Goal: Find specific page/section: Find specific page/section

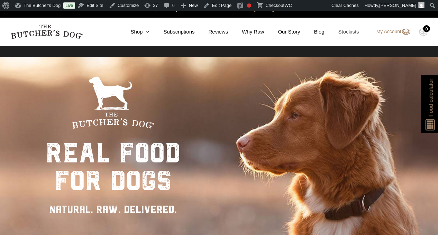
click at [347, 35] on link "Stockists" at bounding box center [341, 32] width 35 height 8
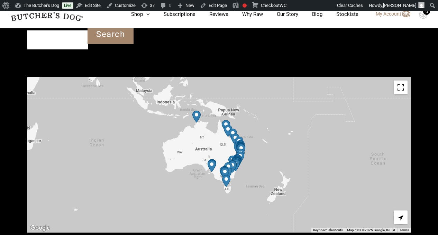
scroll to position [244, 0]
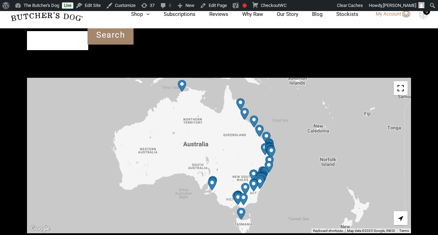
drag, startPoint x: 268, startPoint y: 127, endPoint x: 365, endPoint y: 117, distance: 97.3
click at [365, 117] on div at bounding box center [219, 156] width 384 height 156
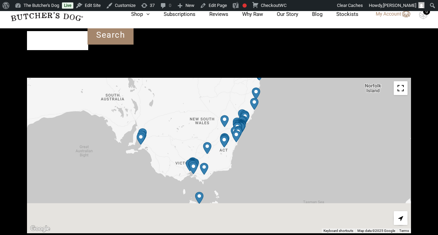
drag, startPoint x: 213, startPoint y: 163, endPoint x: 296, endPoint y: 59, distance: 133.0
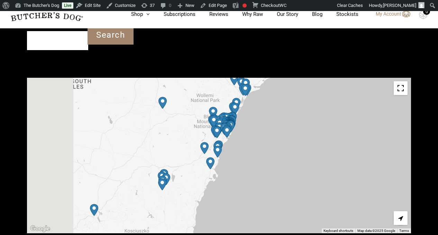
drag, startPoint x: 252, startPoint y: 139, endPoint x: 331, endPoint y: 35, distance: 130.8
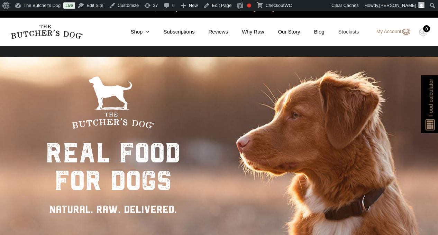
click at [348, 31] on link "Stockists" at bounding box center [341, 32] width 35 height 8
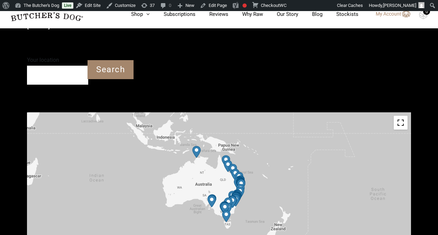
scroll to position [227, 0]
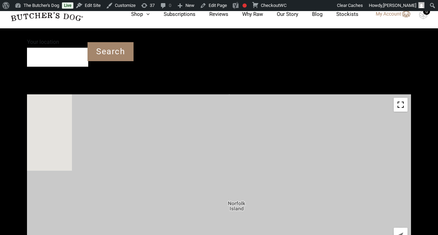
drag, startPoint x: 200, startPoint y: 158, endPoint x: 496, endPoint y: 146, distance: 296.1
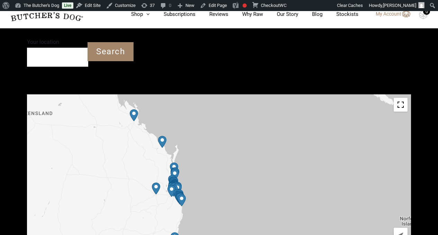
drag, startPoint x: 149, startPoint y: 156, endPoint x: 320, endPoint y: 171, distance: 172.1
click at [320, 171] on div at bounding box center [219, 172] width 384 height 156
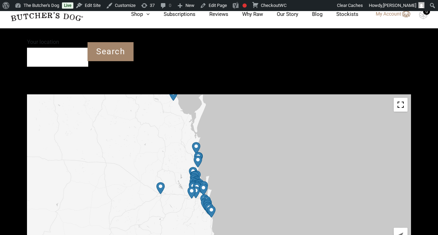
drag, startPoint x: 212, startPoint y: 162, endPoint x: 384, endPoint y: 153, distance: 172.0
click at [384, 153] on div at bounding box center [219, 172] width 384 height 156
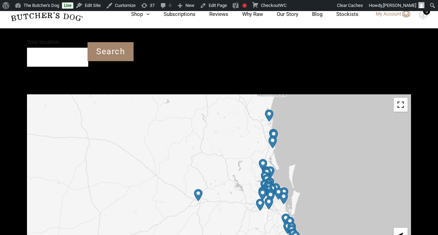
drag, startPoint x: 203, startPoint y: 153, endPoint x: 355, endPoint y: 136, distance: 153.0
click at [355, 136] on div at bounding box center [219, 172] width 384 height 156
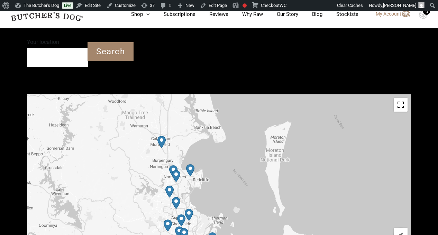
drag, startPoint x: 298, startPoint y: 137, endPoint x: 303, endPoint y: 56, distance: 81.4
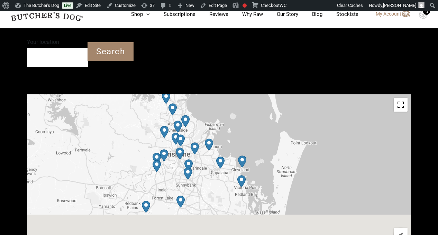
drag, startPoint x: 319, startPoint y: 170, endPoint x: 315, endPoint y: 75, distance: 95.1
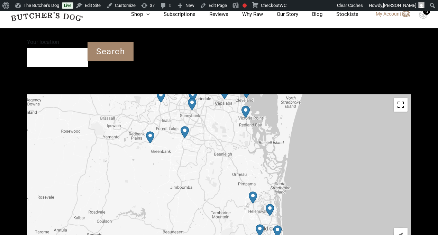
drag, startPoint x: 315, startPoint y: 151, endPoint x: 319, endPoint y: 81, distance: 70.3
click at [319, 94] on div at bounding box center [219, 172] width 384 height 156
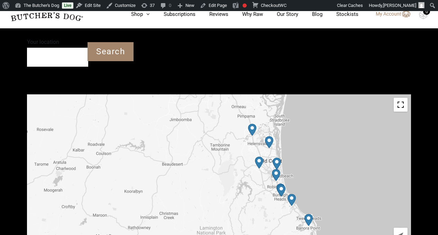
drag, startPoint x: 329, startPoint y: 160, endPoint x: 328, endPoint y: 91, distance: 69.1
click at [328, 94] on div at bounding box center [219, 172] width 384 height 156
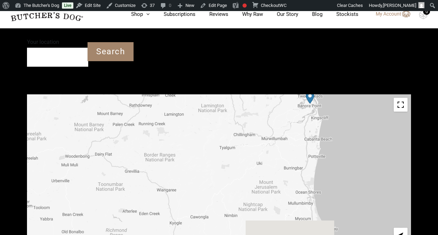
drag, startPoint x: 320, startPoint y: 187, endPoint x: 322, endPoint y: 64, distance: 122.7
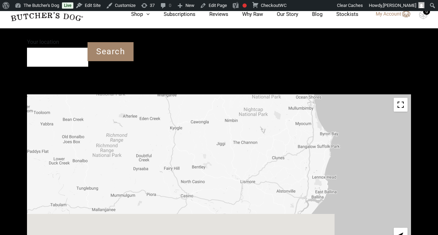
drag, startPoint x: 311, startPoint y: 162, endPoint x: 312, endPoint y: 66, distance: 95.7
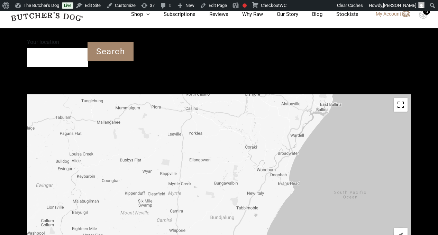
drag, startPoint x: 300, startPoint y: 162, endPoint x: 305, endPoint y: 74, distance: 88.3
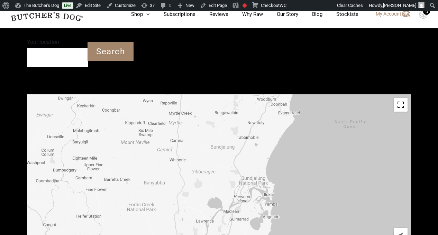
drag, startPoint x: 317, startPoint y: 161, endPoint x: 317, endPoint y: 89, distance: 72.2
click at [317, 94] on div at bounding box center [219, 172] width 384 height 156
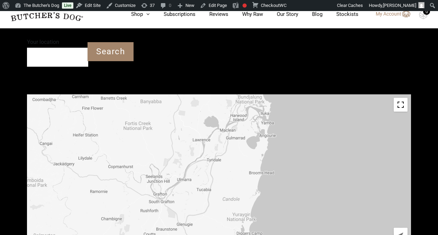
drag, startPoint x: 309, startPoint y: 157, endPoint x: 305, endPoint y: 75, distance: 82.0
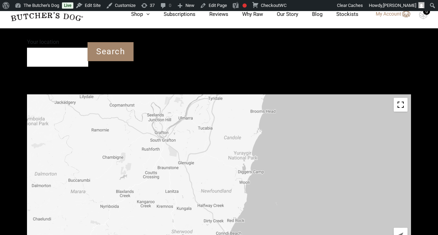
drag, startPoint x: 305, startPoint y: 143, endPoint x: 306, endPoint y: 81, distance: 62.6
click at [306, 94] on div at bounding box center [219, 172] width 384 height 156
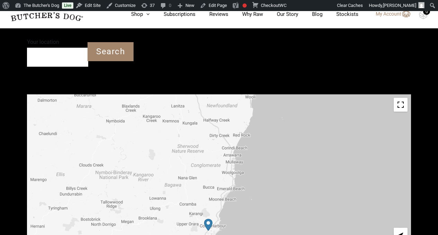
drag, startPoint x: 297, startPoint y: 166, endPoint x: 303, endPoint y: 80, distance: 86.3
click at [303, 94] on div at bounding box center [219, 172] width 384 height 156
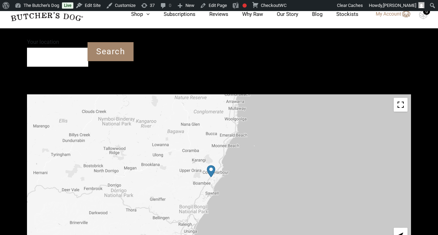
drag, startPoint x: 288, startPoint y: 181, endPoint x: 291, endPoint y: 126, distance: 54.7
click at [291, 126] on div at bounding box center [219, 172] width 384 height 156
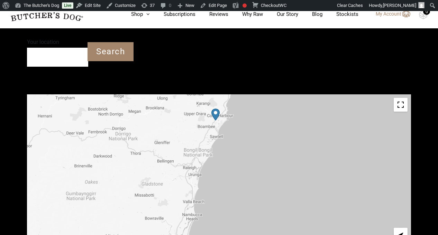
drag, startPoint x: 289, startPoint y: 174, endPoint x: 293, endPoint y: 115, distance: 58.6
click at [293, 115] on div at bounding box center [219, 172] width 384 height 156
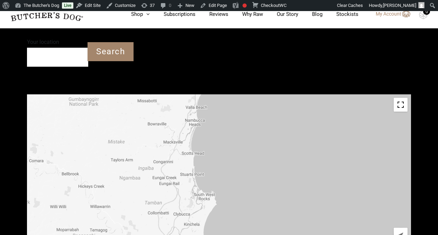
drag, startPoint x: 290, startPoint y: 178, endPoint x: 293, endPoint y: 83, distance: 95.4
click at [293, 94] on div at bounding box center [219, 172] width 384 height 156
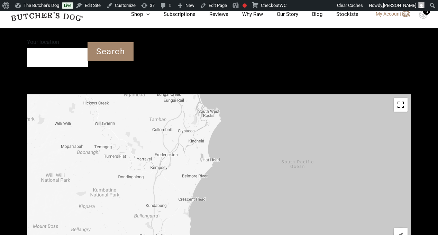
drag, startPoint x: 283, startPoint y: 155, endPoint x: 288, endPoint y: 70, distance: 85.1
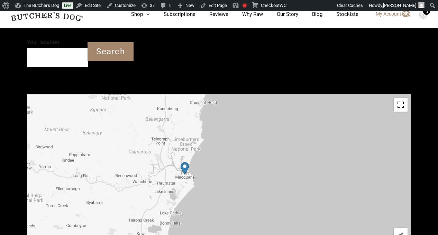
drag, startPoint x: 263, startPoint y: 171, endPoint x: 275, endPoint y: 74, distance: 98.5
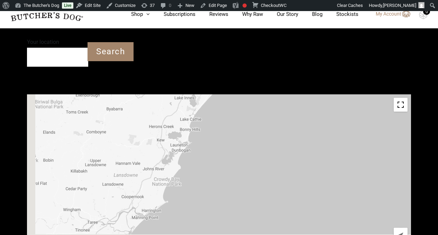
drag, startPoint x: 256, startPoint y: 174, endPoint x: 276, endPoint y: 79, distance: 96.8
click at [276, 94] on div at bounding box center [219, 172] width 384 height 156
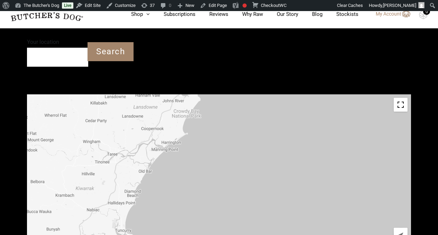
drag, startPoint x: 247, startPoint y: 135, endPoint x: 267, endPoint y: 66, distance: 72.3
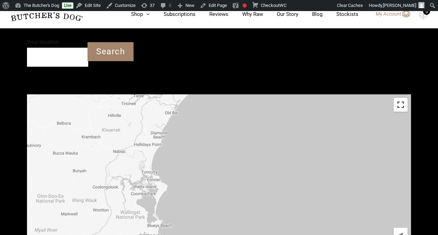
drag, startPoint x: 216, startPoint y: 148, endPoint x: 243, endPoint y: 88, distance: 65.6
click at [243, 94] on div at bounding box center [219, 172] width 384 height 156
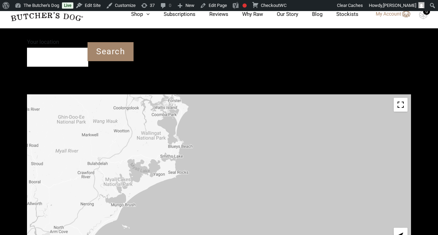
drag, startPoint x: 230, startPoint y: 171, endPoint x: 250, endPoint y: 90, distance: 83.5
click at [250, 94] on div at bounding box center [219, 172] width 384 height 156
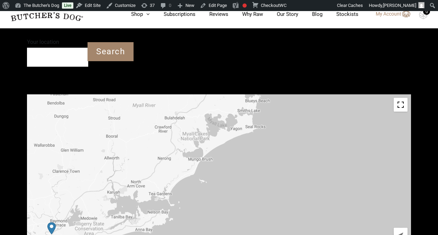
drag, startPoint x: 236, startPoint y: 153, endPoint x: 313, endPoint y: 107, distance: 90.2
click at [313, 107] on div at bounding box center [219, 172] width 384 height 156
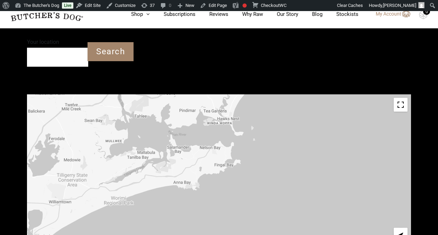
drag, startPoint x: 203, startPoint y: 162, endPoint x: 359, endPoint y: 36, distance: 201.3
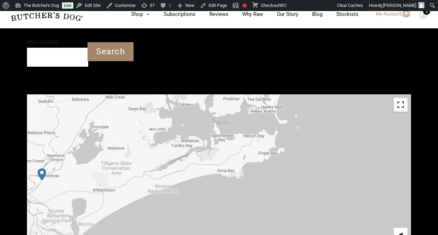
drag, startPoint x: 286, startPoint y: 116, endPoint x: 330, endPoint y: 104, distance: 46.1
click at [330, 104] on div at bounding box center [219, 172] width 384 height 156
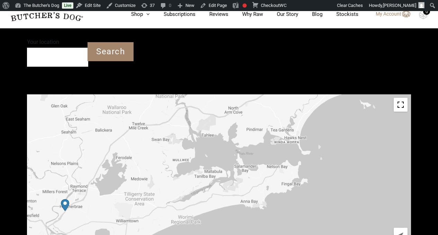
drag, startPoint x: 272, startPoint y: 159, endPoint x: 296, endPoint y: 190, distance: 39.1
click at [296, 190] on div at bounding box center [219, 172] width 384 height 156
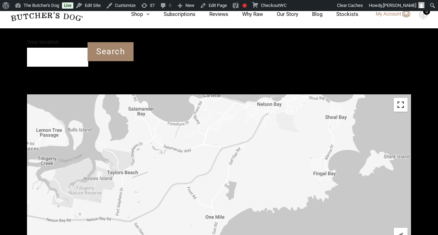
drag, startPoint x: 312, startPoint y: 176, endPoint x: 359, endPoint y: 205, distance: 54.6
click at [359, 230] on div " Keyboard shortcuts Map Data Map data ©2025 Google Map data ©2025 Google 1 km …" at bounding box center [219, 172] width 384 height 156
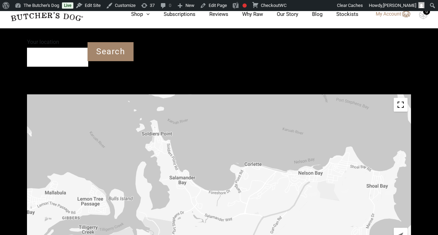
drag, startPoint x: 362, startPoint y: 165, endPoint x: 404, endPoint y: 238, distance: 84.5
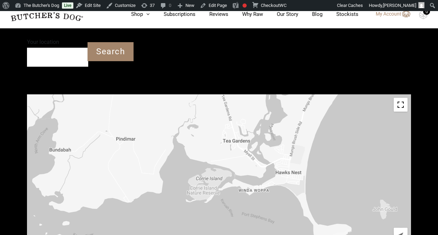
drag, startPoint x: 387, startPoint y: 138, endPoint x: 297, endPoint y: 226, distance: 125.4
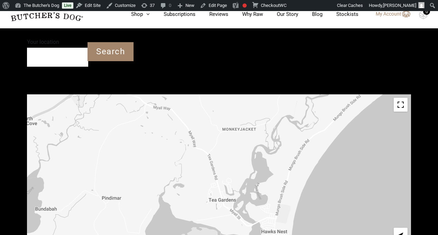
drag, startPoint x: 309, startPoint y: 185, endPoint x: 292, endPoint y: 258, distance: 74.9
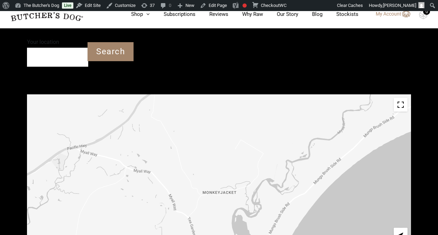
drag, startPoint x: 328, startPoint y: 164, endPoint x: 308, endPoint y: 230, distance: 68.7
click at [308, 230] on div " Keyboard shortcuts Map Data Map data ©2025 Google Map data ©2025 Google 1 km …" at bounding box center [219, 172] width 384 height 156
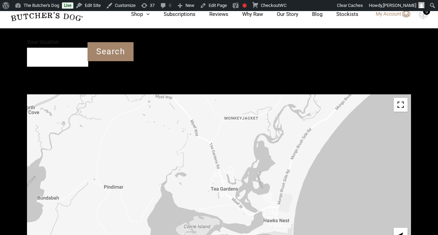
drag, startPoint x: 257, startPoint y: 133, endPoint x: 279, endPoint y: 58, distance: 78.1
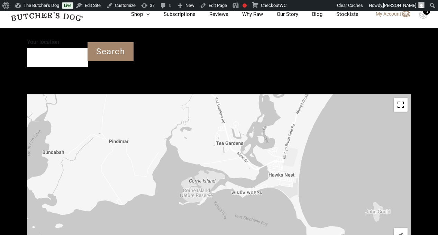
drag, startPoint x: 332, startPoint y: 149, endPoint x: 337, endPoint y: 104, distance: 44.5
click at [337, 104] on div at bounding box center [219, 172] width 384 height 156
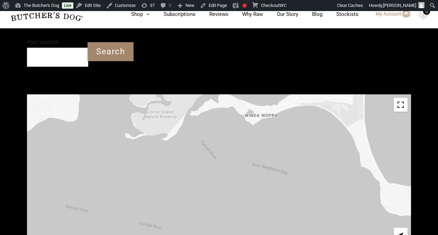
drag, startPoint x: 289, startPoint y: 166, endPoint x: 345, endPoint y: 76, distance: 106.4
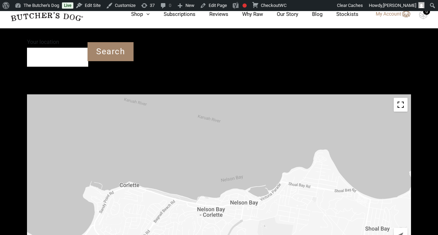
drag, startPoint x: 291, startPoint y: 149, endPoint x: 349, endPoint y: 41, distance: 122.3
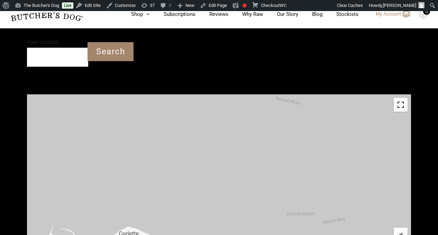
drag, startPoint x: 304, startPoint y: 126, endPoint x: 480, endPoint y: 131, distance: 176.3
drag, startPoint x: 323, startPoint y: 144, endPoint x: 352, endPoint y: 221, distance: 82.0
click at [352, 221] on div at bounding box center [219, 172] width 384 height 156
drag, startPoint x: 244, startPoint y: 166, endPoint x: 311, endPoint y: 245, distance: 104.0
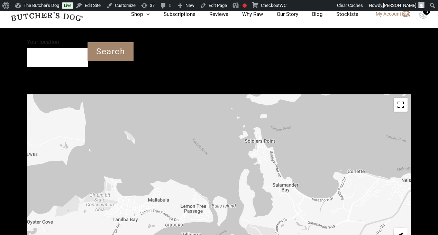
drag, startPoint x: 282, startPoint y: 144, endPoint x: 372, endPoint y: 99, distance: 100.6
click at [372, 99] on div at bounding box center [219, 172] width 384 height 156
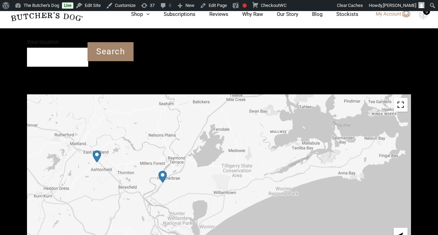
click at [163, 171] on img "Petbarn – Heatherbrae" at bounding box center [162, 177] width 8 height 12
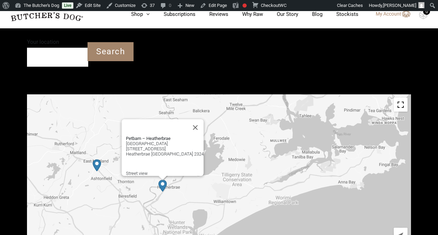
click at [139, 136] on strong "Petbarn – Heatherbrae" at bounding box center [148, 138] width 45 height 5
drag, startPoint x: 123, startPoint y: 116, endPoint x: 174, endPoint y: 133, distance: 53.2
click at [174, 136] on p "Petbarn – Heatherbrae Supa Centre Unit 1 2179 Pacific Highway Heatherbrae NSW 2…" at bounding box center [165, 146] width 78 height 21
copy p "Petbarn – Heatherbrae Supa Centre Unit 1 2179 Pacific Highway Heatherbrae NSW 2…"
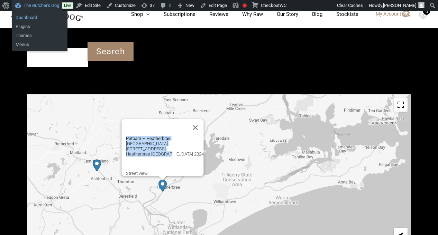
click at [29, 18] on link "Dashboard" at bounding box center [39, 17] width 55 height 9
